Goal: Information Seeking & Learning: Check status

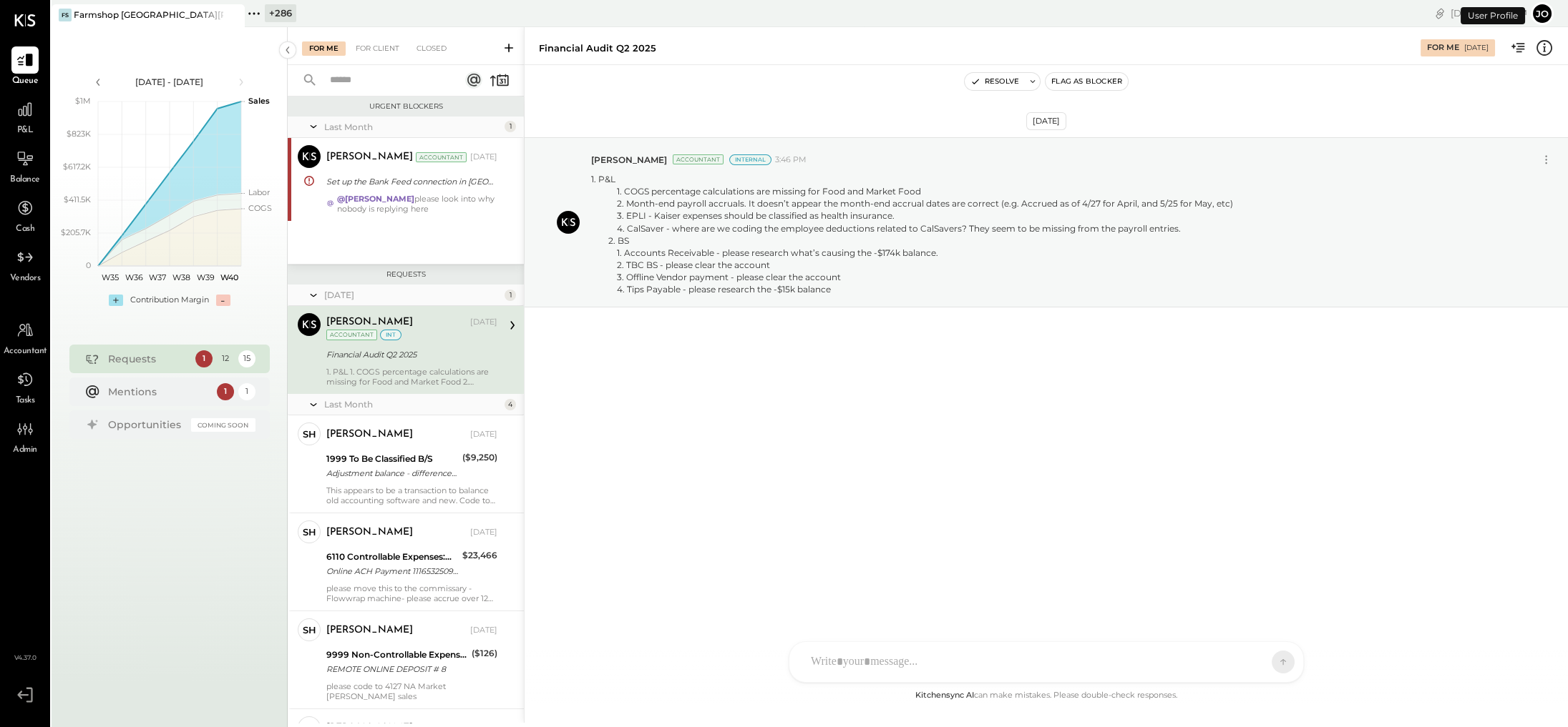
click at [259, 8] on icon at bounding box center [253, 13] width 18 height 18
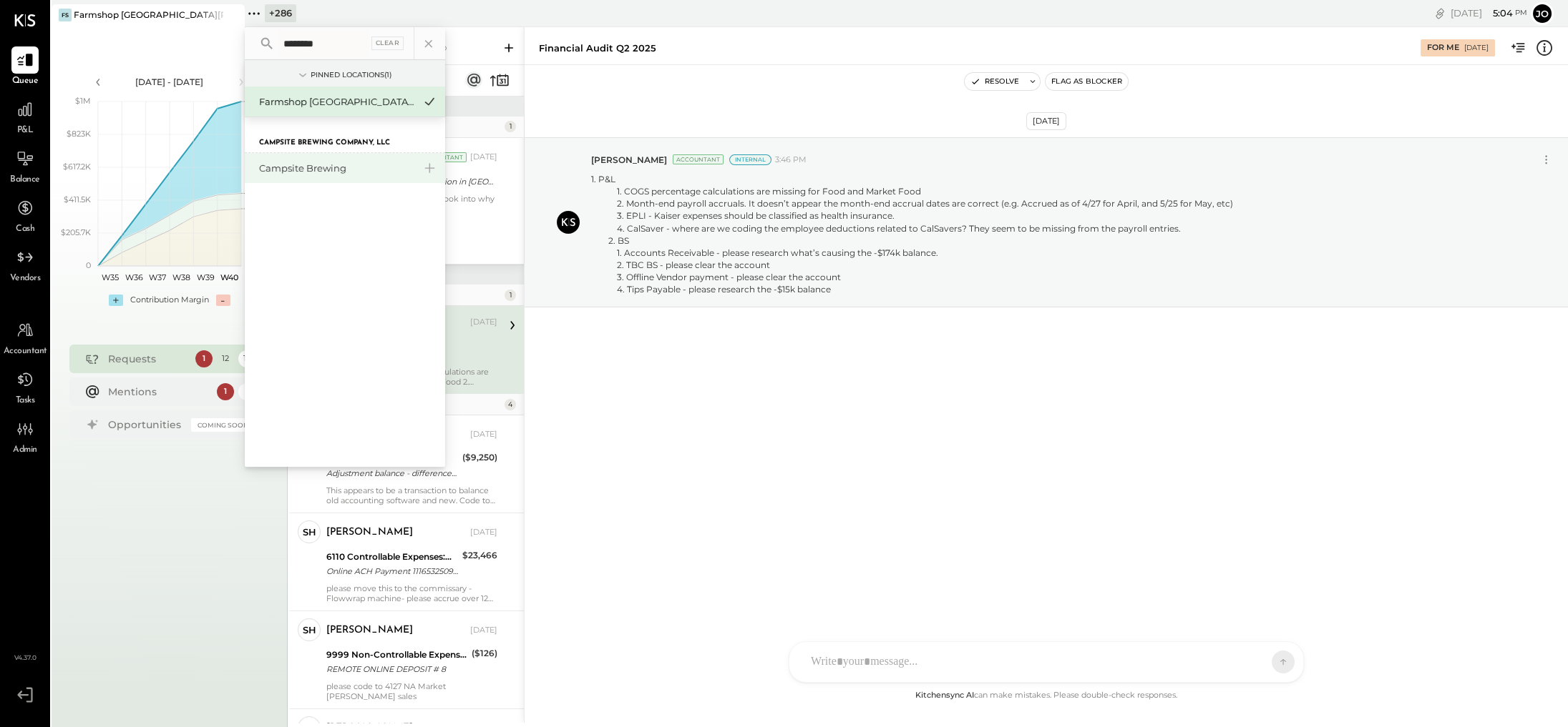
type input "********"
click at [306, 181] on div "Campsite Brewing" at bounding box center [345, 168] width 200 height 30
click at [306, 173] on div "Campsite Brewing" at bounding box center [336, 169] width 154 height 14
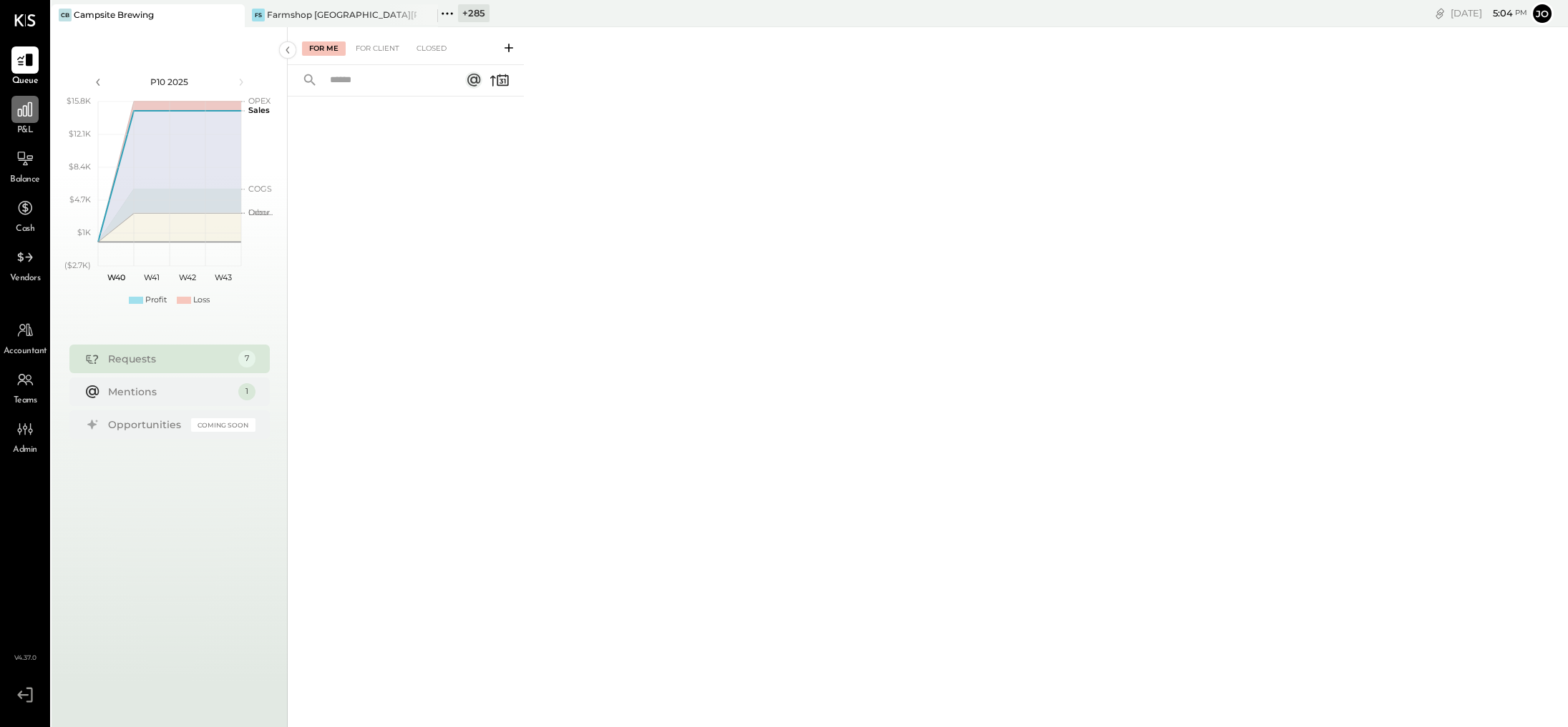
click at [37, 110] on div at bounding box center [25, 110] width 27 height 27
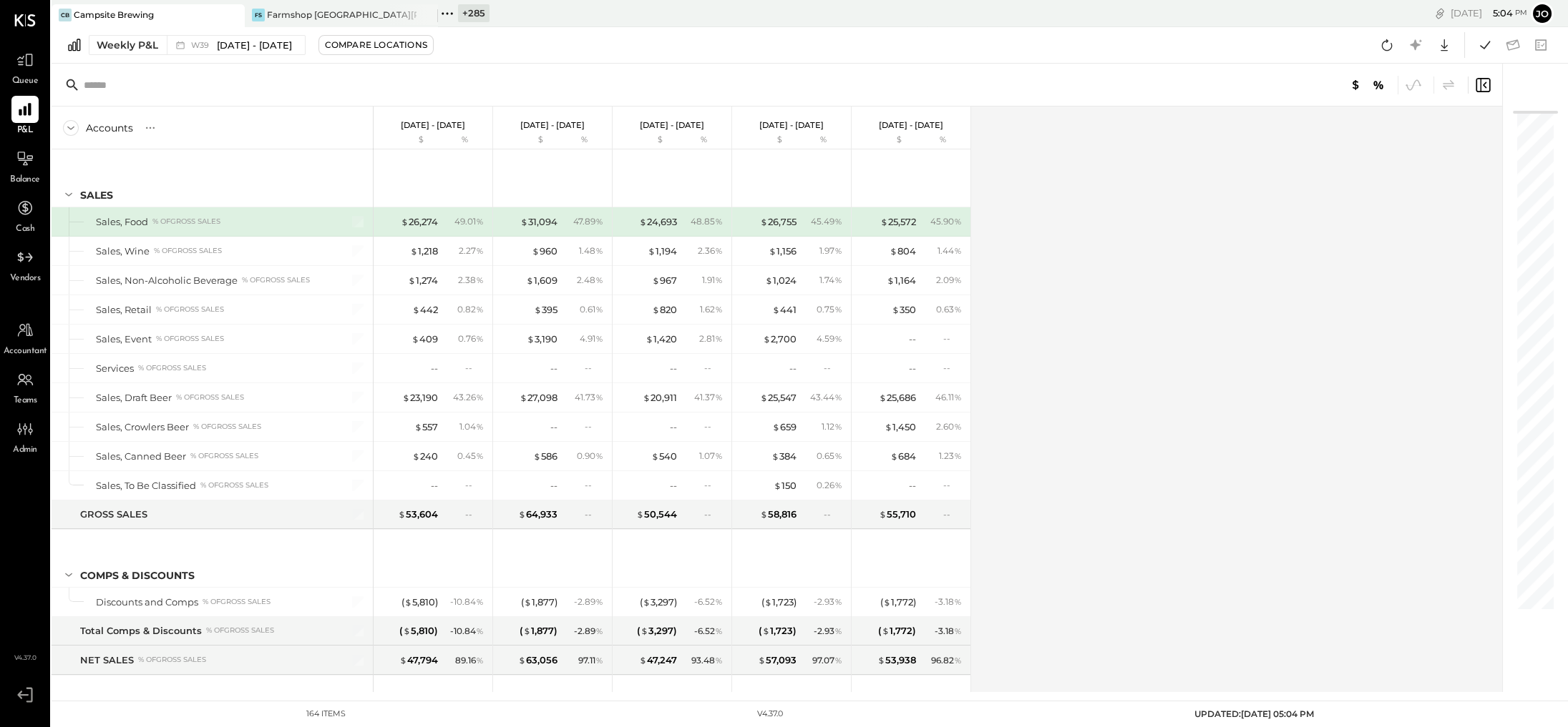
click at [266, 59] on div "Weekly P&L W39 [DATE] - [DATE] Compare Locations Google Sheets Excel" at bounding box center [810, 46] width 1517 height 37
click at [262, 46] on span "[DATE] - [DATE]" at bounding box center [253, 46] width 75 height 14
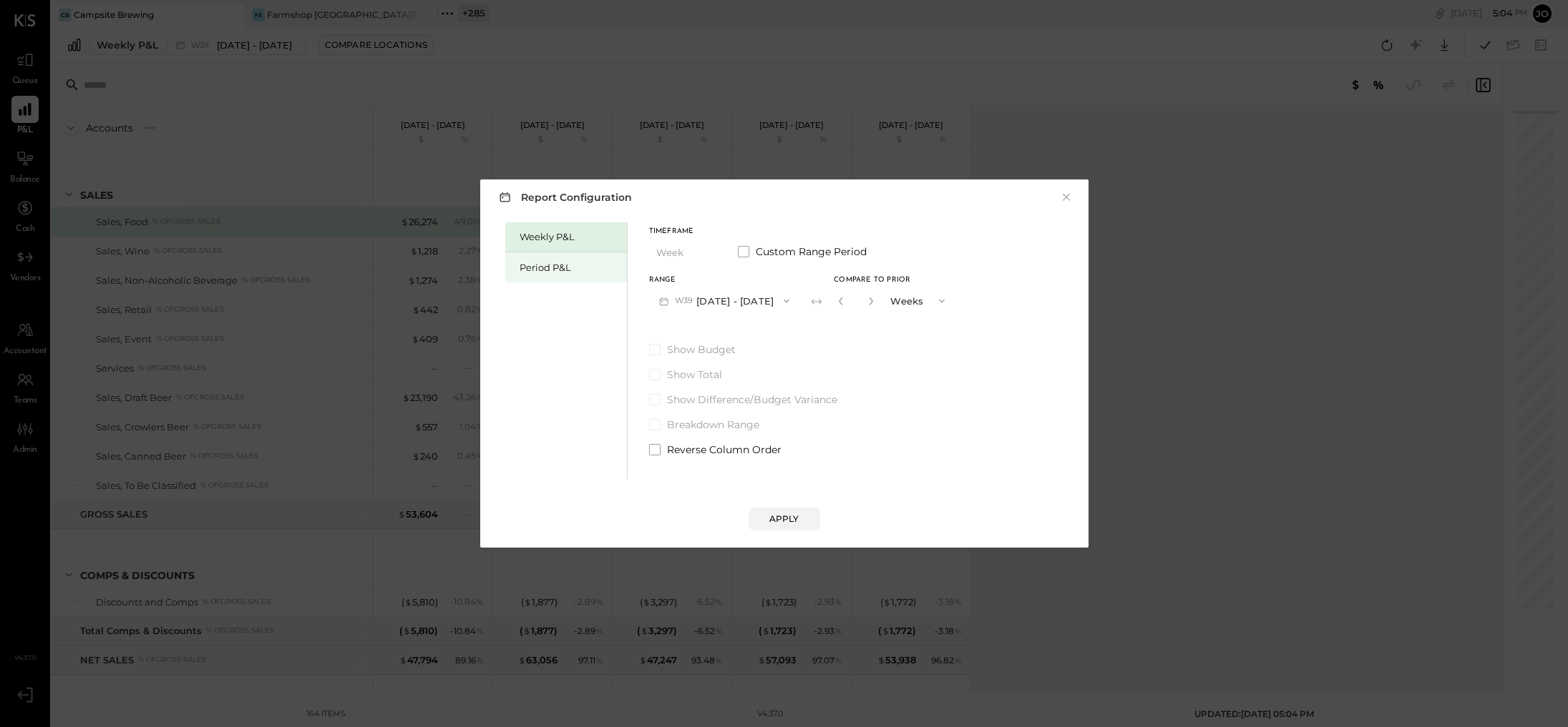
click at [547, 268] on div "Period P&L" at bounding box center [569, 268] width 100 height 14
click at [725, 292] on button "P10 [DATE] - [DATE]" at bounding box center [721, 300] width 147 height 26
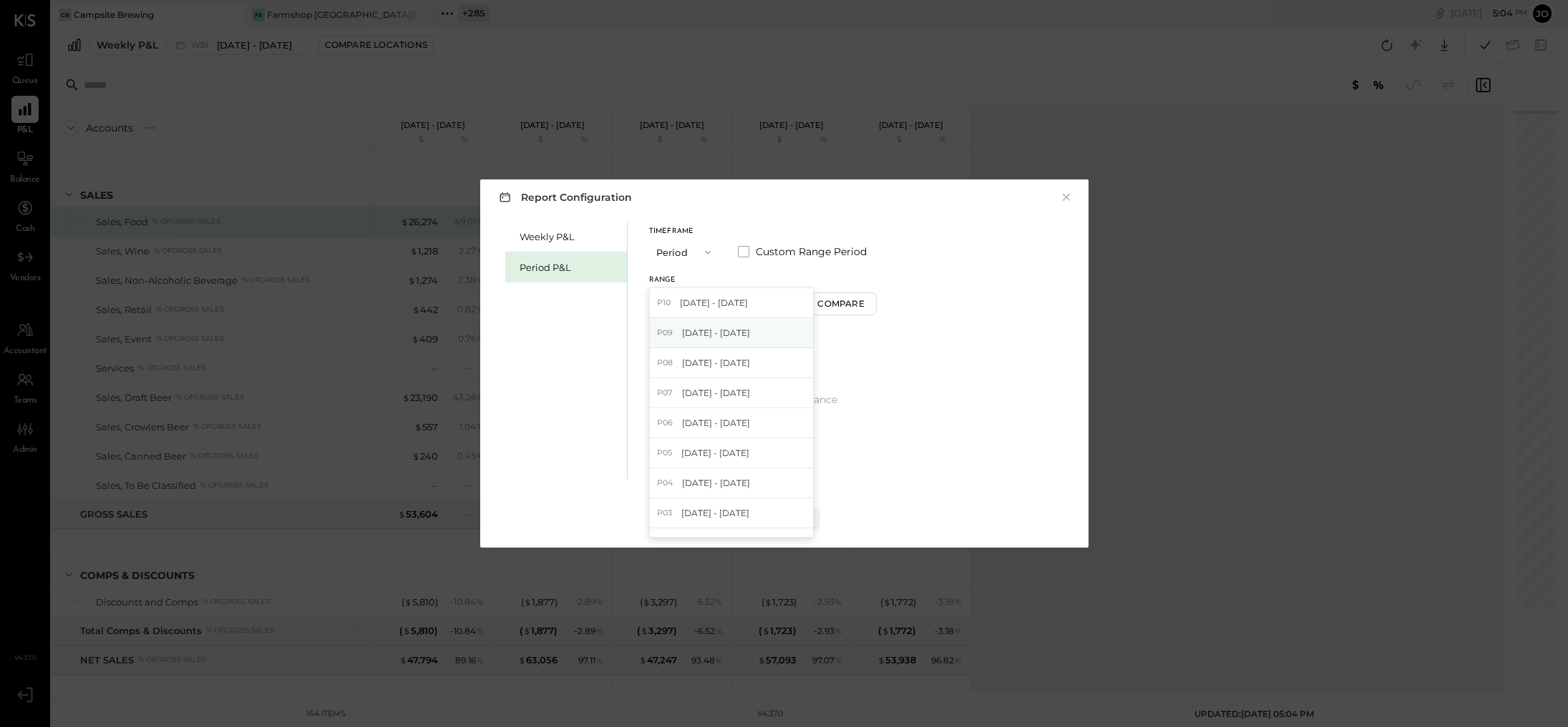
click at [774, 327] on div "P09 [DATE] - [DATE]" at bounding box center [731, 333] width 163 height 30
click at [879, 292] on button "Compare" at bounding box center [843, 304] width 72 height 23
click at [873, 303] on icon "button" at bounding box center [868, 301] width 9 height 9
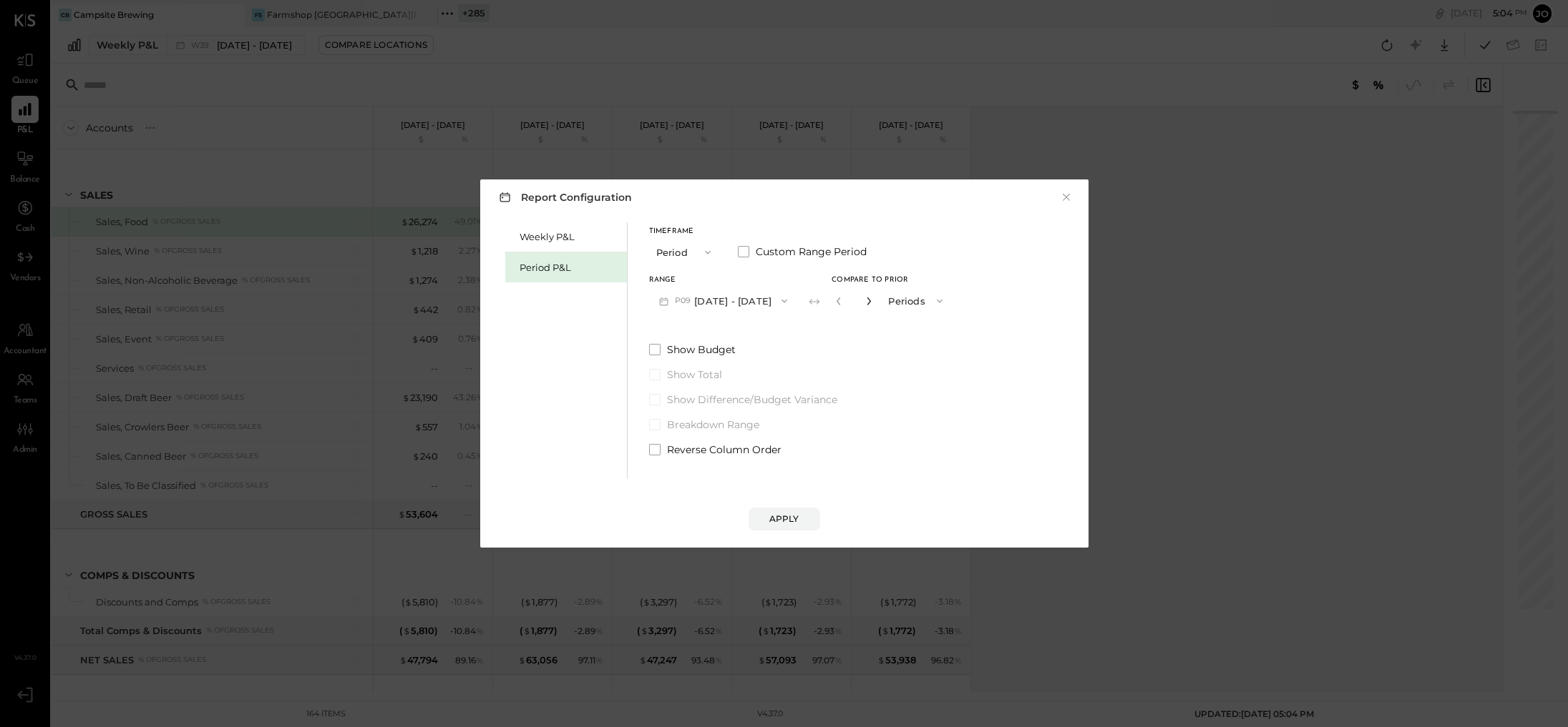
click at [873, 303] on icon "button" at bounding box center [868, 301] width 9 height 9
type input "*"
click at [766, 309] on button "P09 [DATE] - [DATE]" at bounding box center [722, 300] width 149 height 26
click at [872, 387] on div "Show Budget Show Total Show Difference/Budget Variance Breakdown Range Reverse …" at bounding box center [800, 400] width 304 height 115
click at [802, 517] on button "Apply" at bounding box center [784, 519] width 72 height 23
